Goal: Transaction & Acquisition: Purchase product/service

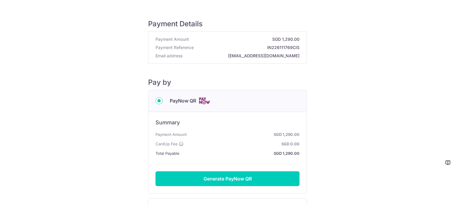
click at [219, 179] on button "Generate PayNow QR" at bounding box center [227, 179] width 144 height 15
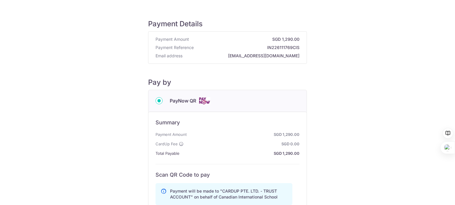
click at [329, 151] on div "Payment Details Payment Amount SGD 1,290.00 Payment Reference IN226111769CIS Em…" at bounding box center [227, 189] width 426 height 361
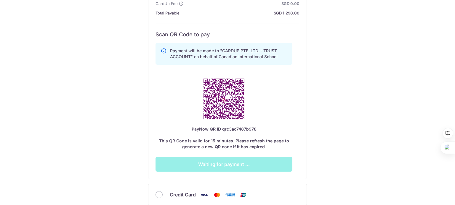
scroll to position [142, 0]
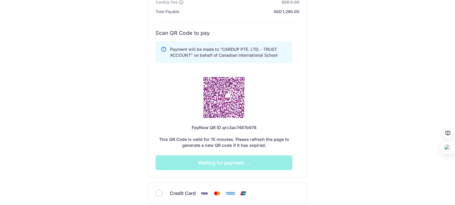
click at [358, 135] on div "Payment Details Payment Amount SGD 1,290.00 Payment Reference IN226111769CIS Em…" at bounding box center [227, 47] width 426 height 361
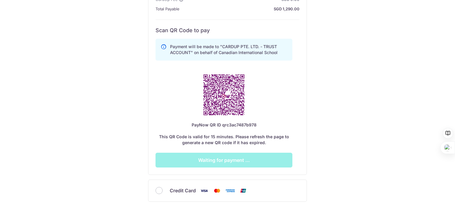
scroll to position [144, 0]
click at [220, 157] on div "Payment will be made to "CARDUP PTE. LTD. - TRUST ACCOUNT" on behalf of Canadia…" at bounding box center [223, 102] width 137 height 131
click at [247, 138] on div "PayNow QR ID qrc3ac7487b978 This QR Code is valid for 15 minutes. Please refres…" at bounding box center [223, 135] width 137 height 24
click at [223, 164] on div "Payment will be made to "CARDUP PTE. LTD. - TRUST ACCOUNT" on behalf of Canadia…" at bounding box center [223, 102] width 137 height 131
click at [299, 120] on div "Summary Payment Amount SGD 1,290.00 CardUp Fee SGD 0.00 Total Payable SGD 1,290…" at bounding box center [227, 71] width 158 height 208
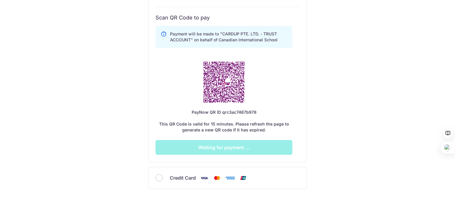
scroll to position [192, 0]
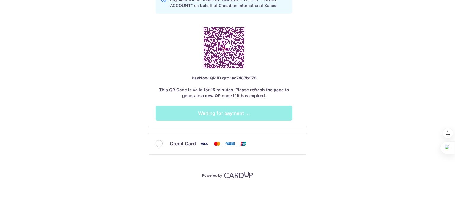
click at [246, 114] on div "Payment will be made to "CARDUP PTE. LTD. - TRUST ACCOUNT" on behalf of Canadia…" at bounding box center [223, 54] width 137 height 131
click at [236, 94] on div "PayNow QR ID qrc3ac7487b978 This QR Code is valid for 15 minutes. Please refres…" at bounding box center [223, 87] width 137 height 24
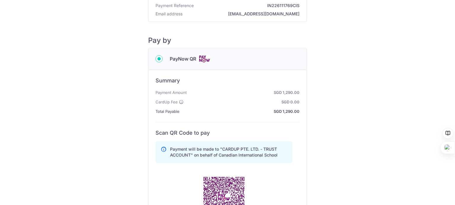
scroll to position [14, 0]
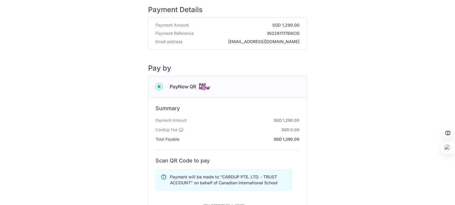
click at [330, 130] on div "Payment Details Payment Amount SGD 1,290.00 Payment Reference IN226111769CIS Em…" at bounding box center [227, 175] width 426 height 361
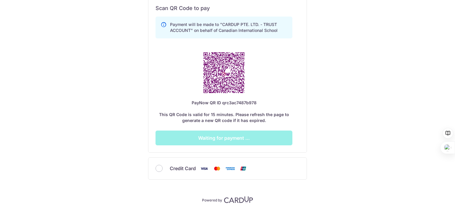
scroll to position [168, 0]
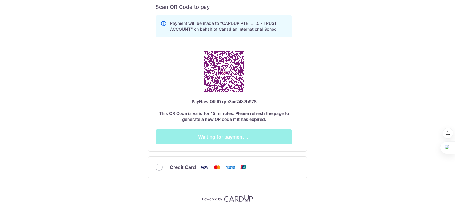
click at [225, 141] on div "Payment will be made to "CARDUP PTE. LTD. - TRUST ACCOUNT" on behalf of Canadia…" at bounding box center [223, 78] width 137 height 131
click at [112, 78] on div "Payment Details Payment Amount SGD 1,290.00 Payment Reference IN226111769CIS Em…" at bounding box center [227, 21] width 426 height 361
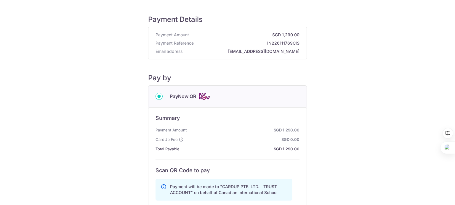
scroll to position [0, 0]
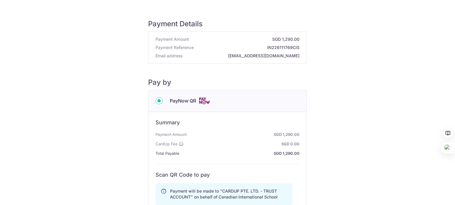
click at [221, 60] on div "Payment Amount SGD 1,290.00 Payment Reference IN226111769CIS Email address [EMA…" at bounding box center [227, 48] width 158 height 32
click at [322, 80] on div "Payment Details Payment Amount SGD 1,290.00 Payment Reference IN226111769CIS Em…" at bounding box center [227, 189] width 426 height 361
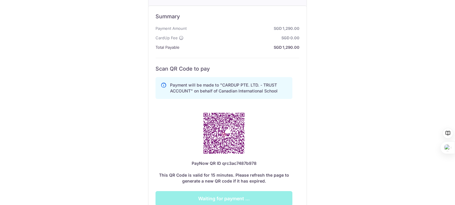
scroll to position [130, 0]
